Goal: Task Accomplishment & Management: Complete application form

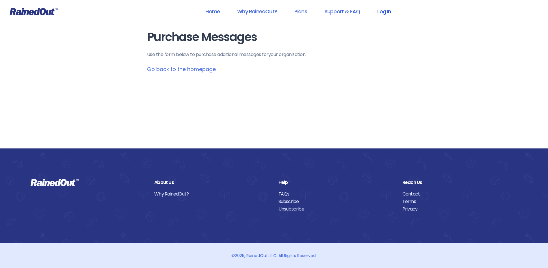
click at [383, 12] on link "Log In" at bounding box center [384, 11] width 29 height 13
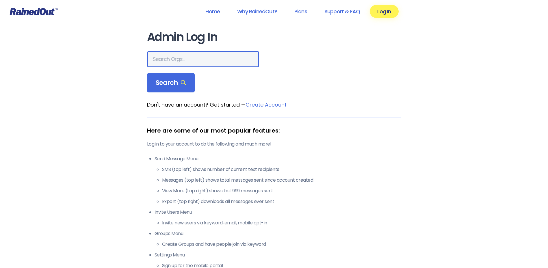
click at [178, 62] on input "text" at bounding box center [203, 59] width 112 height 16
type input "hfah"
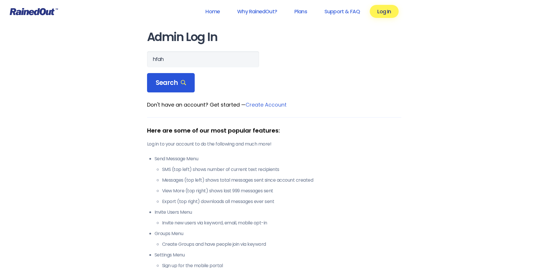
click at [176, 81] on span "Search" at bounding box center [171, 83] width 31 height 8
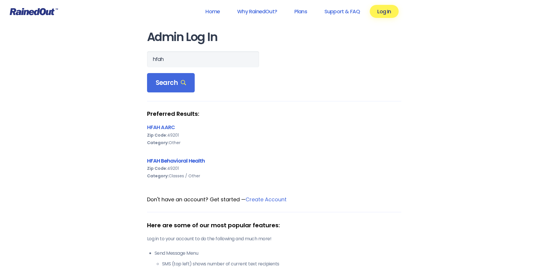
click at [172, 159] on link "HFAH Behavioral Health" at bounding box center [176, 160] width 58 height 7
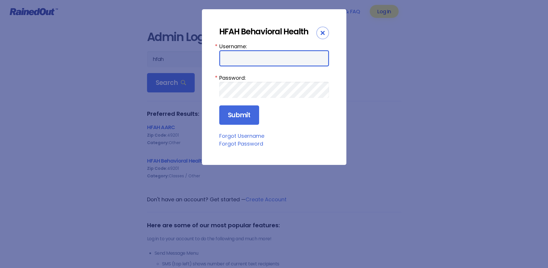
type input "chargenurse"
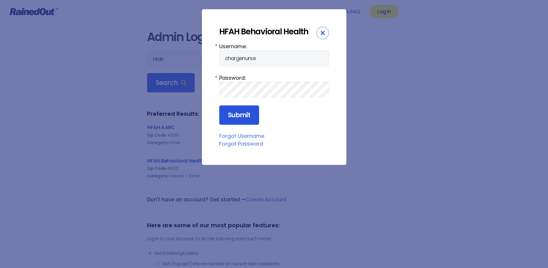
click at [233, 114] on input "Submit" at bounding box center [239, 115] width 40 height 20
